Goal: Communication & Community: Share content

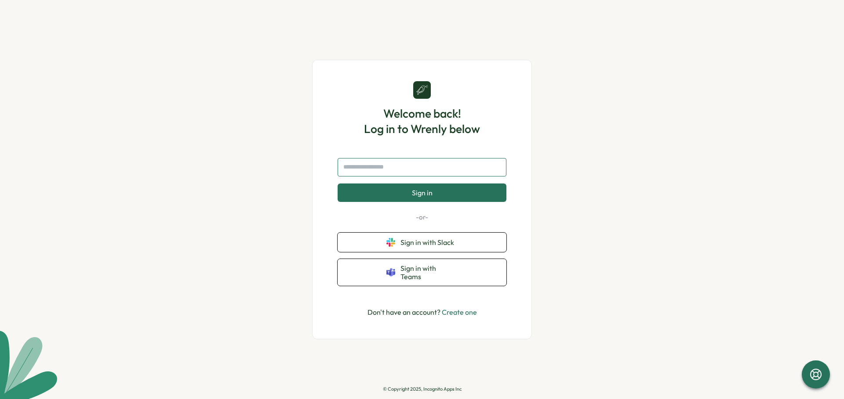
click at [411, 177] on input "text" at bounding box center [421, 167] width 169 height 18
type input "**********"
click at [419, 202] on button "Sign in" at bounding box center [421, 193] width 169 height 18
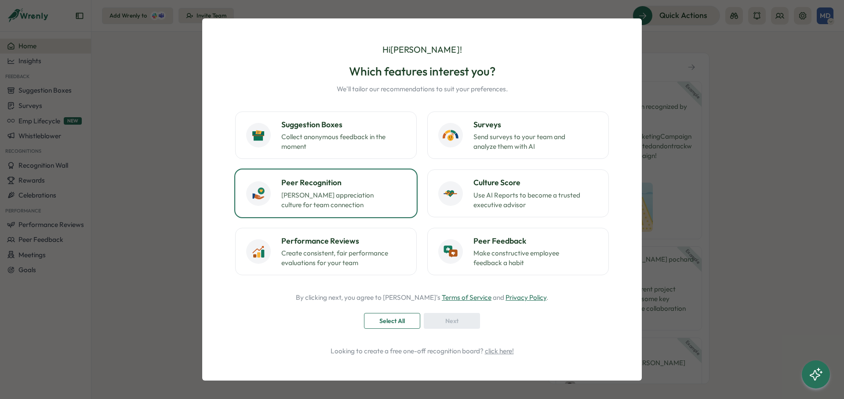
click at [332, 207] on p "Foster appreciation culture for team connection" at bounding box center [336, 200] width 110 height 19
click at [435, 322] on div "Next" at bounding box center [452, 321] width 40 height 15
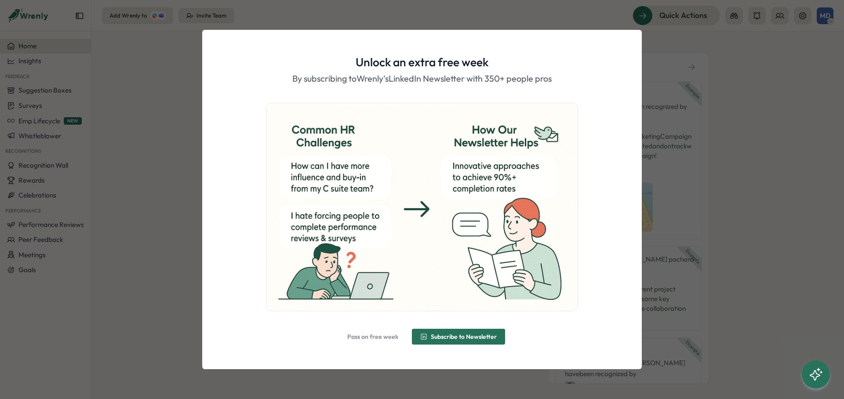
drag, startPoint x: 377, startPoint y: 337, endPoint x: 272, endPoint y: 368, distance: 109.6
click at [272, 367] on div "Unlock an extra free week By subscribing to Wrenly's LinkedIn Newsletter with 3…" at bounding box center [421, 199] width 439 height 339
click at [382, 340] on span "Pass on free week" at bounding box center [372, 337] width 51 height 6
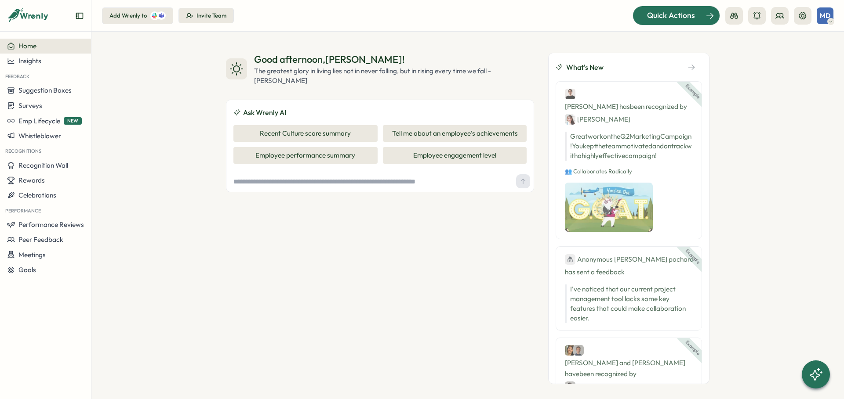
click at [676, 16] on span "Quick Actions" at bounding box center [671, 15] width 48 height 11
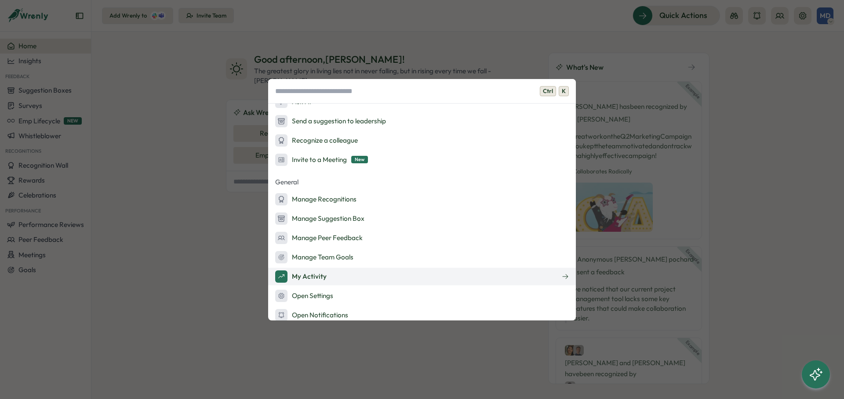
scroll to position [95, 0]
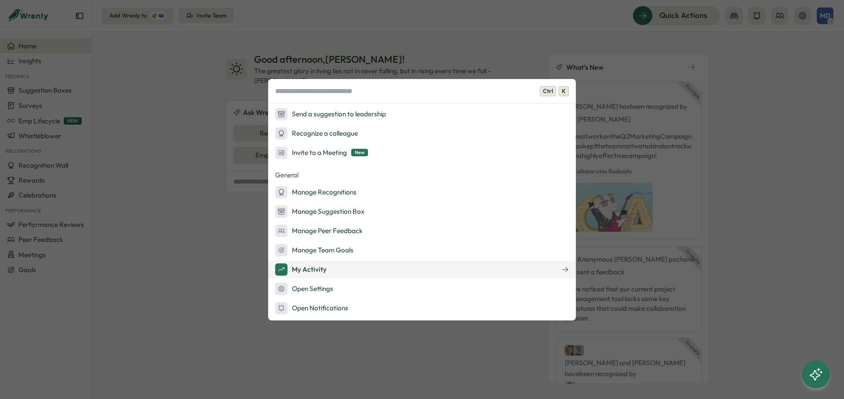
click at [348, 275] on button "My Activity" at bounding box center [422, 270] width 308 height 18
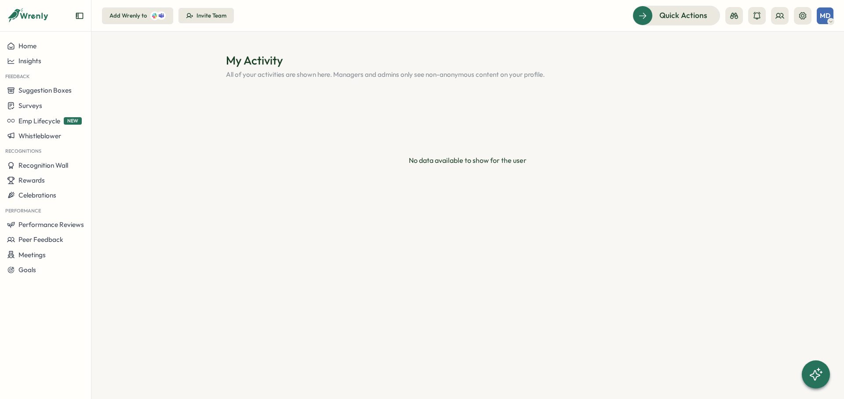
click at [828, 17] on span "MD" at bounding box center [824, 15] width 11 height 7
click at [40, 165] on span "Recognition Wall" at bounding box center [43, 165] width 50 height 8
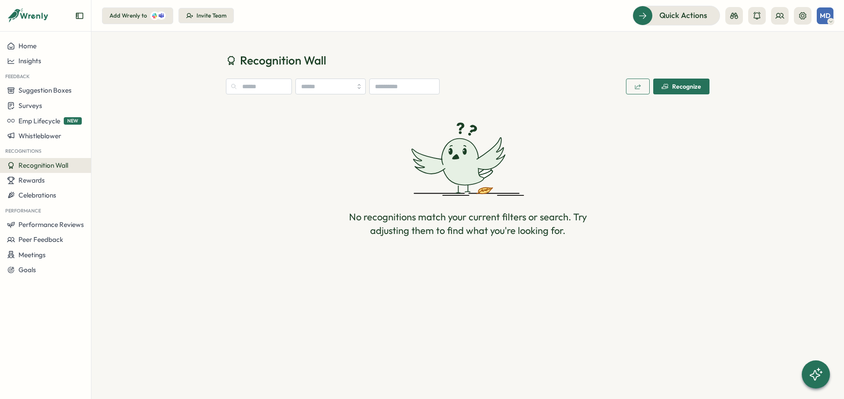
click at [700, 89] on button "Recognize" at bounding box center [681, 87] width 56 height 16
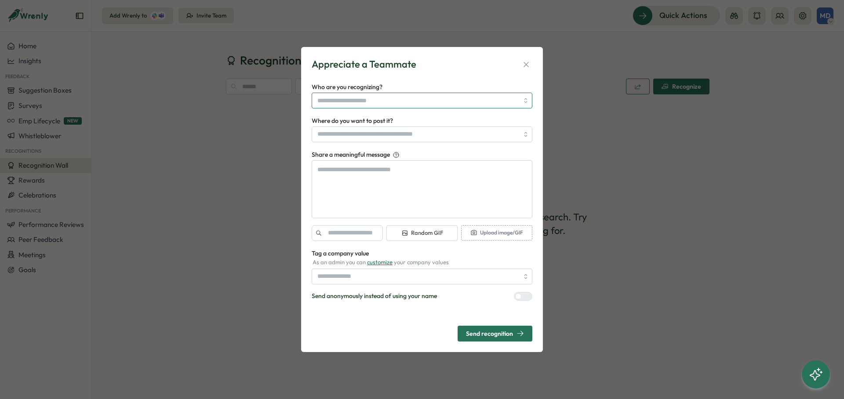
type textarea "*"
click at [425, 102] on input "Who are you recognizing?" at bounding box center [417, 100] width 201 height 15
type input "******"
click at [423, 81] on form "Appreciate a Teammate Who are you recognizing? ****** No users found with that …" at bounding box center [422, 200] width 221 height 284
click at [387, 138] on input "Where do you want to post it?" at bounding box center [422, 135] width 221 height 16
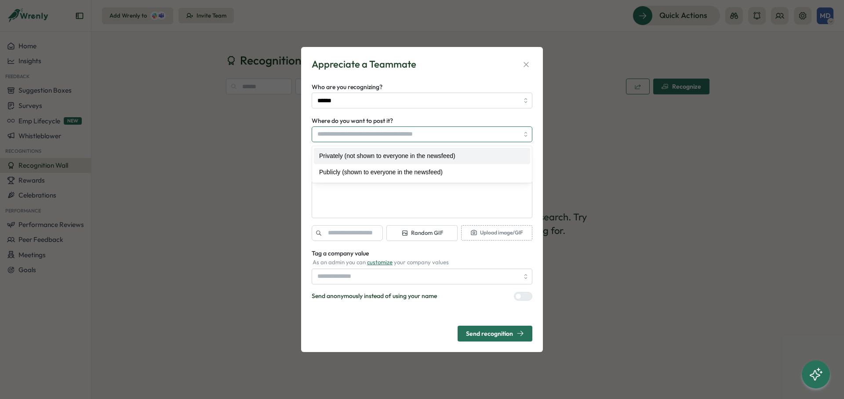
type textarea "*"
type input "**********"
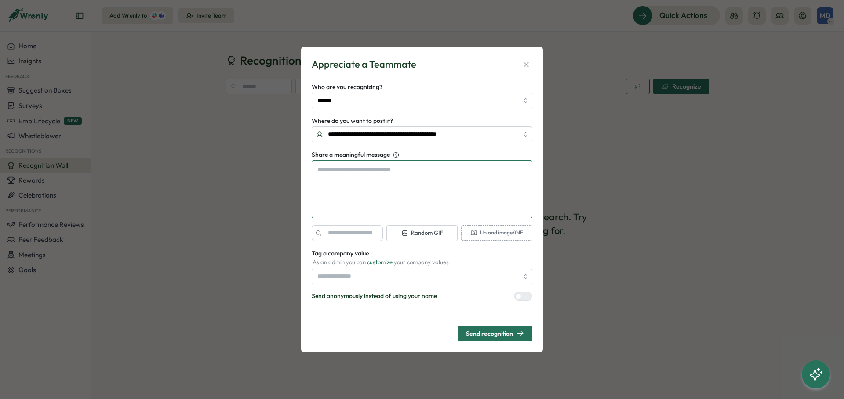
click at [403, 186] on textarea "Share a meaningful message" at bounding box center [422, 189] width 221 height 58
type textarea "*"
click at [522, 63] on icon "button" at bounding box center [526, 64] width 9 height 9
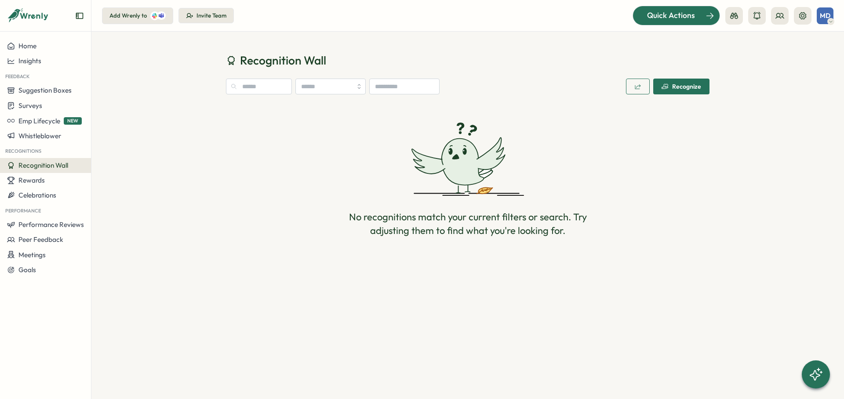
click at [664, 17] on span "Quick Actions" at bounding box center [671, 15] width 48 height 11
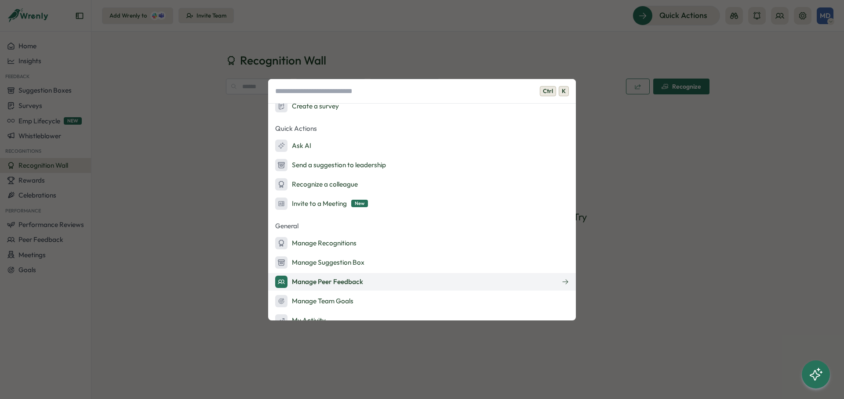
scroll to position [95, 0]
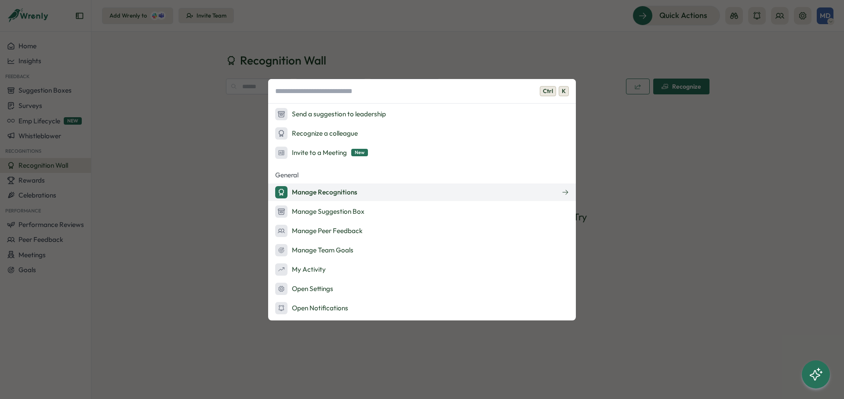
click at [389, 197] on button "Manage Recognitions" at bounding box center [422, 193] width 308 height 18
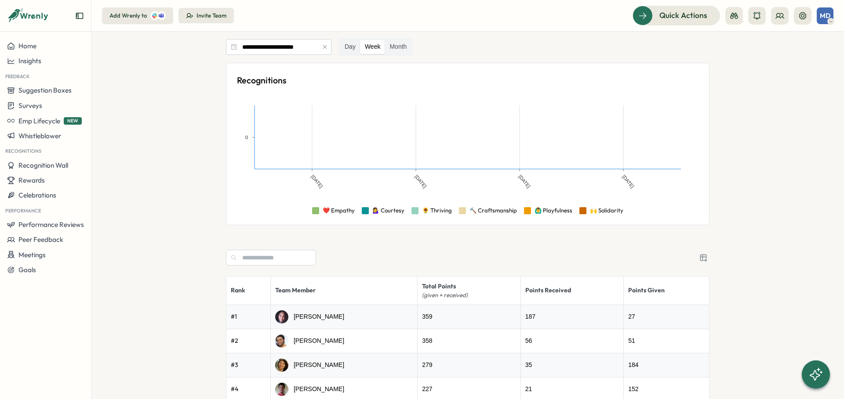
scroll to position [88, 0]
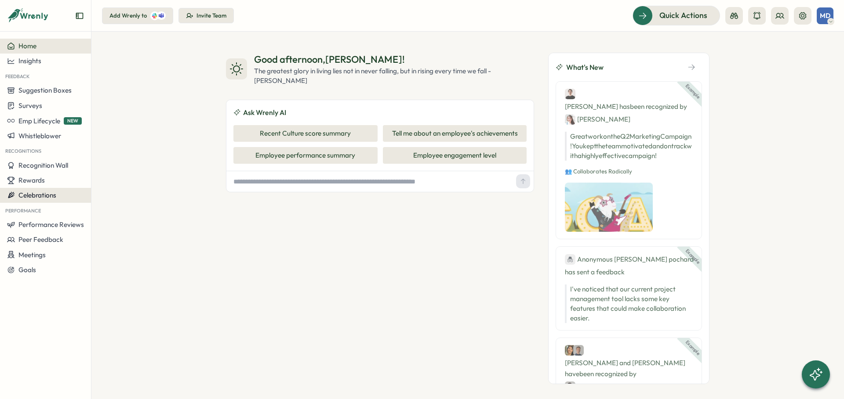
click at [52, 194] on span "Celebrations" at bounding box center [37, 195] width 38 height 8
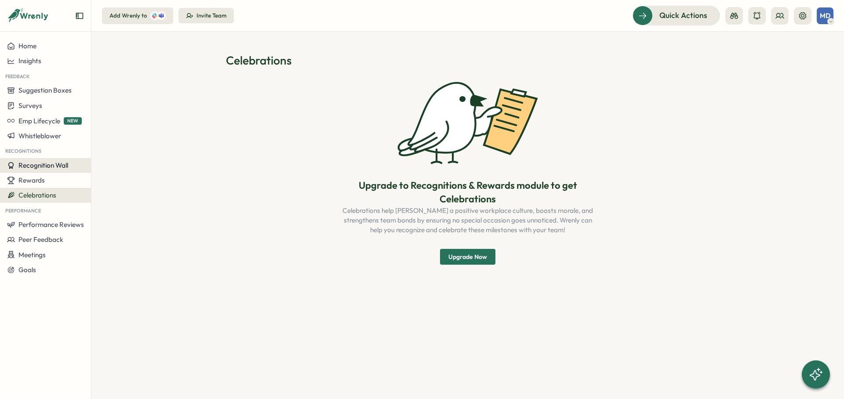
click at [47, 170] on button "Recognition Wall" at bounding box center [45, 165] width 91 height 15
